Goal: Find specific fact: Find contact information

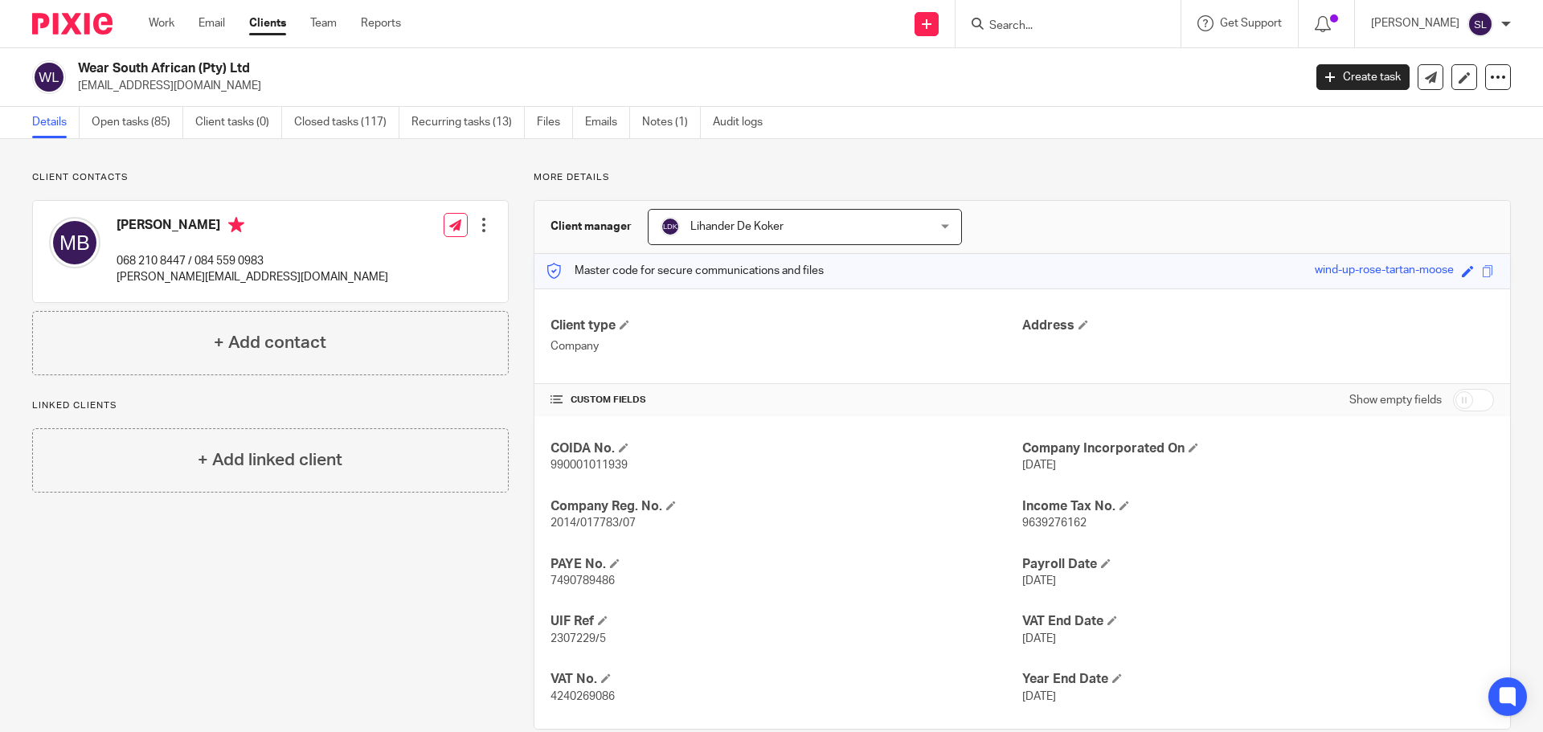
click at [988, 27] on input "Search" at bounding box center [1060, 26] width 145 height 14
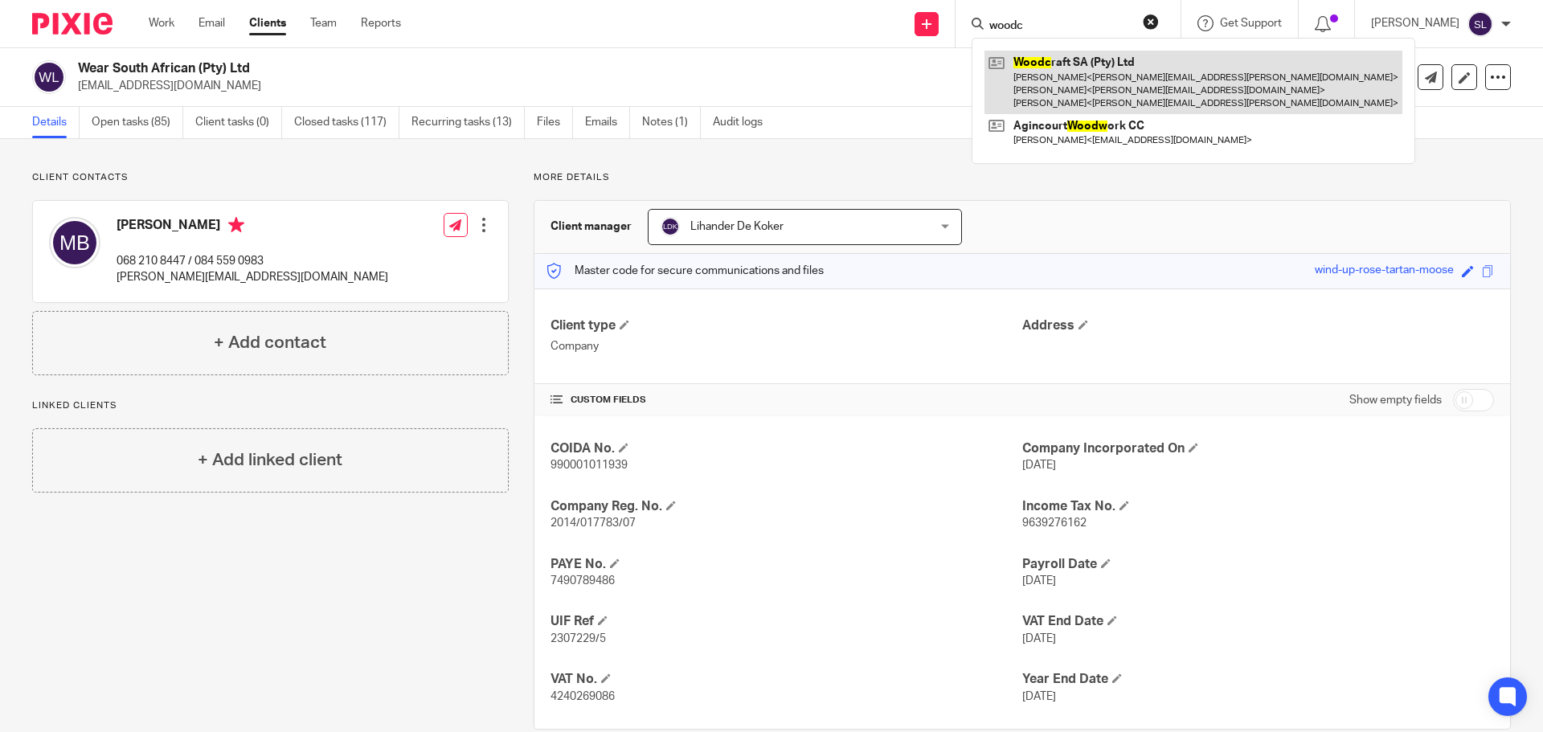
type input "woodc"
click at [1085, 58] on link at bounding box center [1193, 82] width 418 height 63
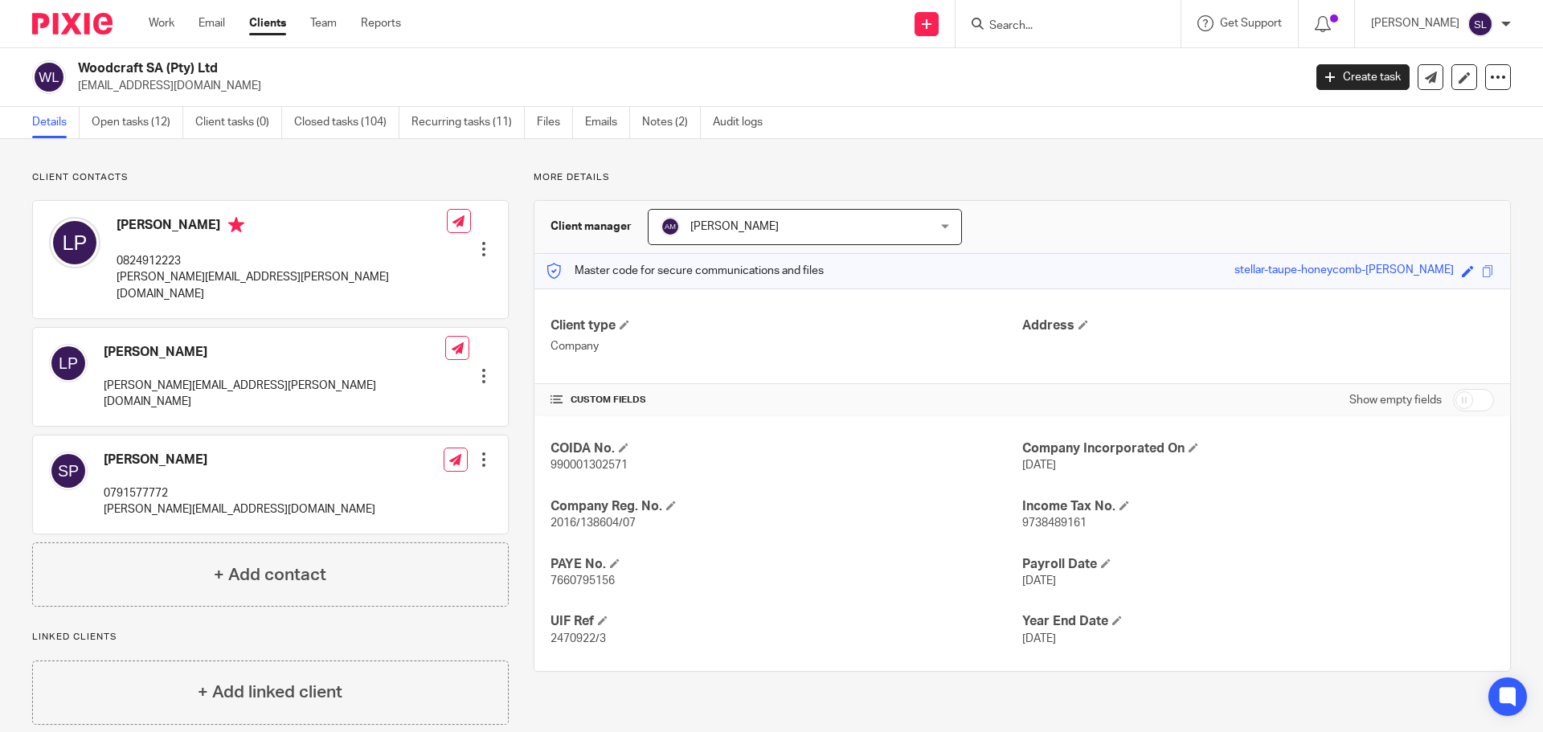
click at [182, 276] on p "[PERSON_NAME][EMAIL_ADDRESS][PERSON_NAME][DOMAIN_NAME]" at bounding box center [282, 285] width 330 height 33
copy div "[PERSON_NAME][EMAIL_ADDRESS][PERSON_NAME][DOMAIN_NAME]"
drag, startPoint x: 78, startPoint y: 68, endPoint x: 172, endPoint y: 64, distance: 94.1
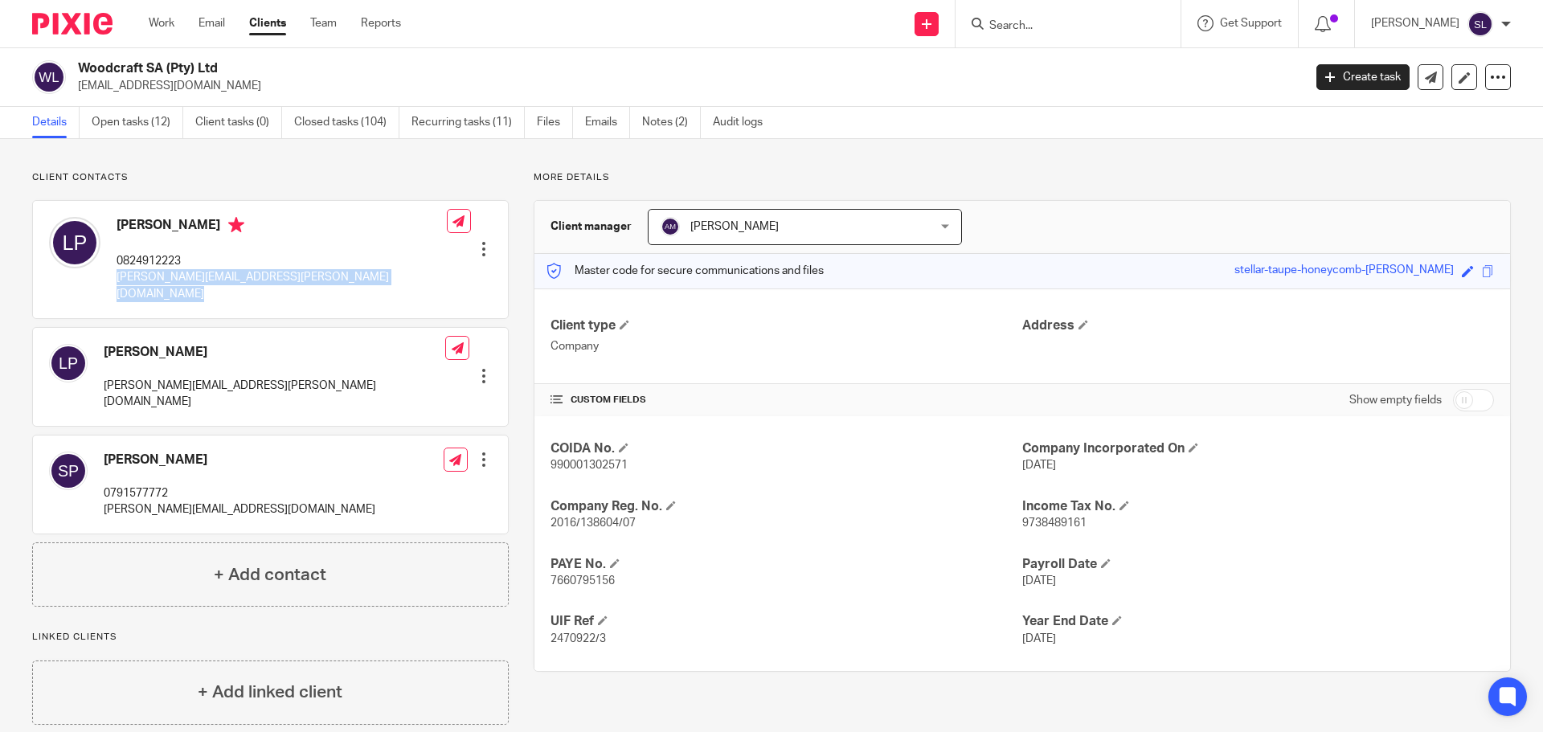
click at [219, 71] on h2 "Woodcraft SA (Pty) Ltd" at bounding box center [564, 68] width 972 height 17
copy h2 "Woodcraft SA (Pty) Ltd"
